Goal: Find specific page/section: Find specific page/section

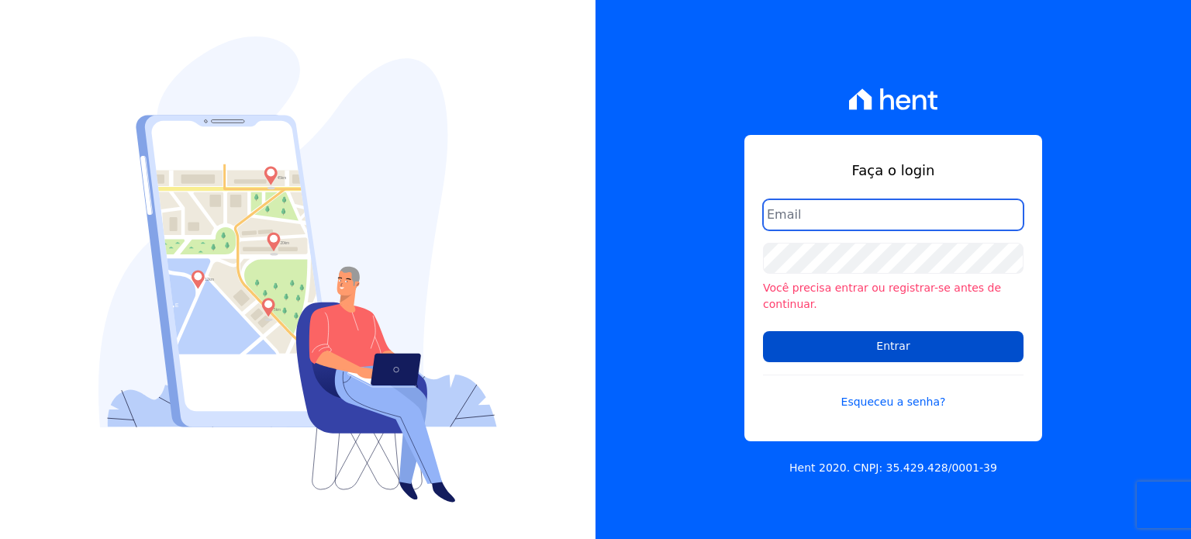
type input "financeiro@imobcon.com"
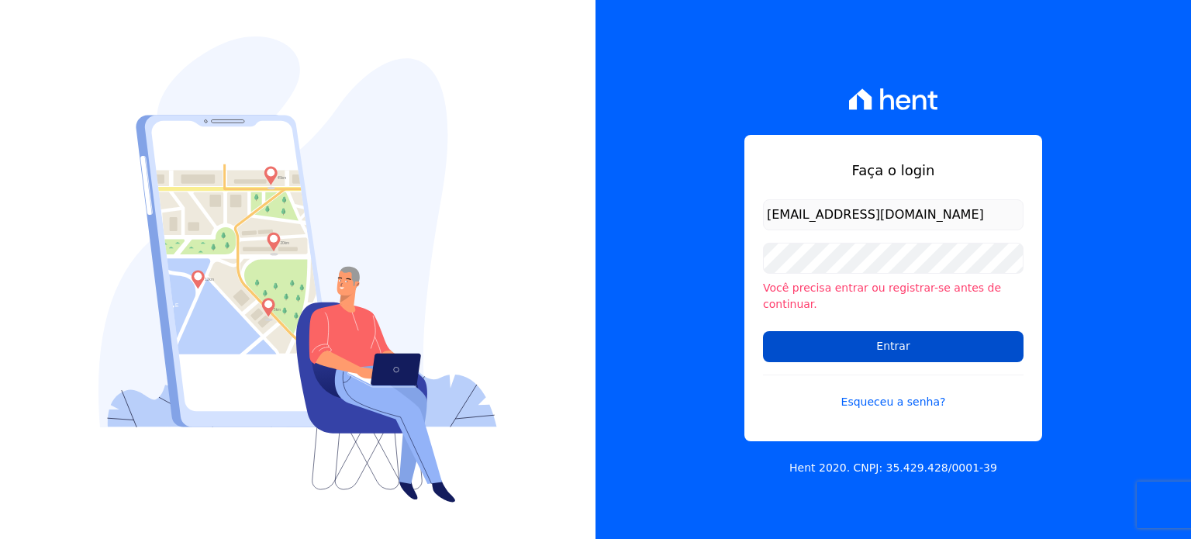
click at [890, 335] on input "Entrar" at bounding box center [893, 346] width 261 height 31
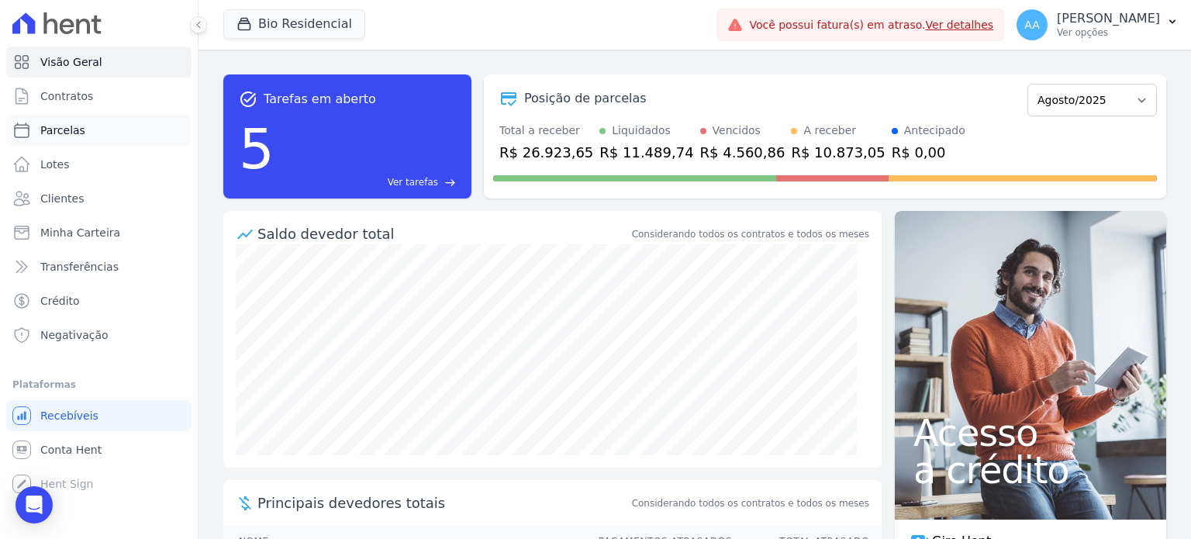
click at [74, 131] on span "Parcelas" at bounding box center [62, 131] width 45 height 16
select select
